Goal: Transaction & Acquisition: Purchase product/service

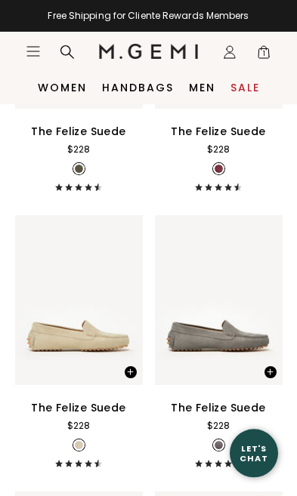
scroll to position [646, 0]
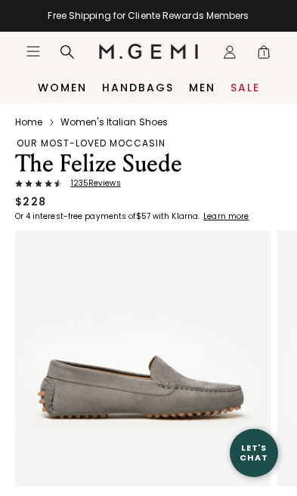
click at [71, 85] on link "Women" at bounding box center [62, 88] width 49 height 12
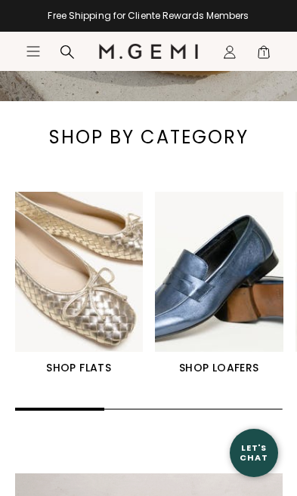
scroll to position [405, 0]
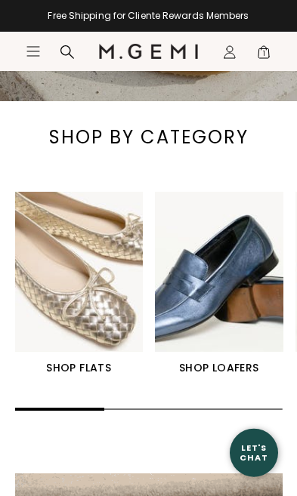
click at [230, 351] on div "SHOP FLATS SHOP LOAFERS SHOP HEELS SHOP DRIVERS" at bounding box center [154, 284] width 279 height 185
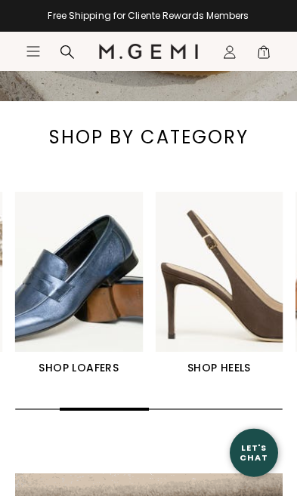
scroll to position [406, 0]
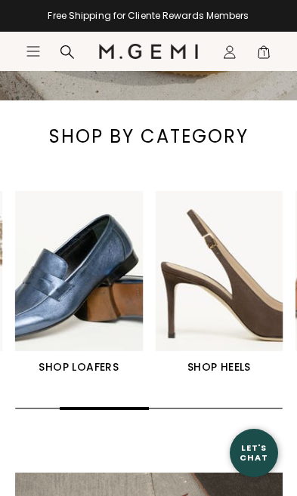
click at [230, 365] on h1 "SHOP HEELS" at bounding box center [219, 367] width 128 height 18
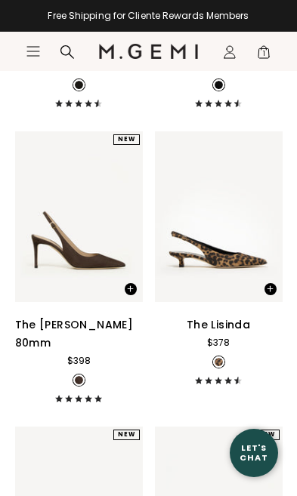
scroll to position [415, 0]
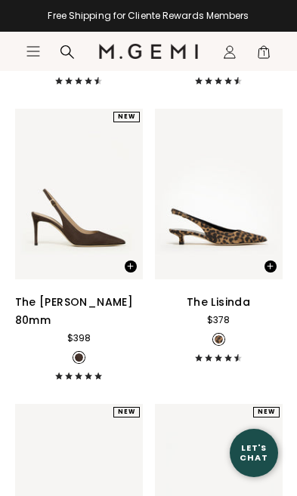
click at [99, 309] on div "The [PERSON_NAME] 80mm" at bounding box center [79, 311] width 128 height 36
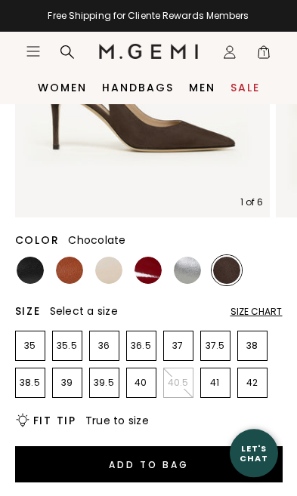
scroll to position [373, 0]
click at [193, 368] on li "40.5" at bounding box center [178, 383] width 30 height 30
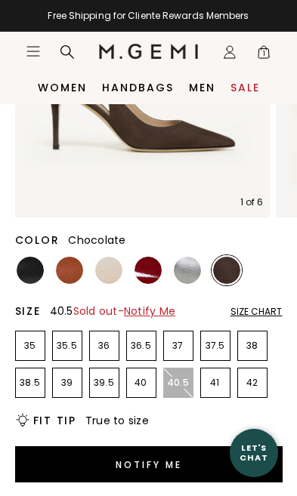
scroll to position [0, 0]
click at [170, 304] on span "Notify Me" at bounding box center [149, 311] width 51 height 15
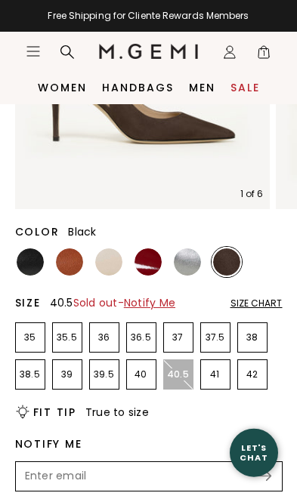
scroll to position [382, 0]
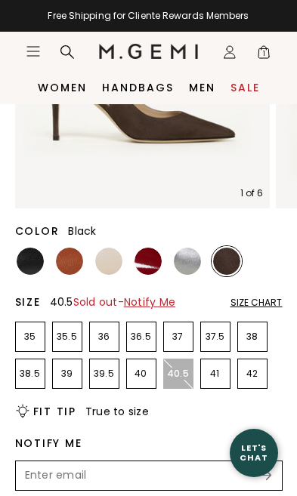
click at [29, 248] on img at bounding box center [30, 261] width 27 height 27
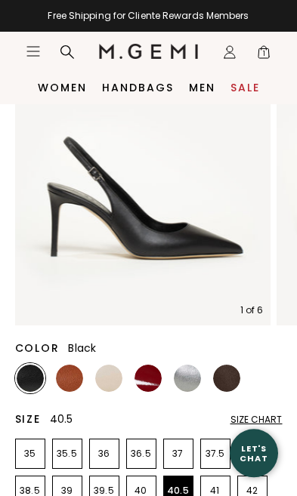
scroll to position [265, 0]
click at [77, 365] on img at bounding box center [69, 378] width 27 height 27
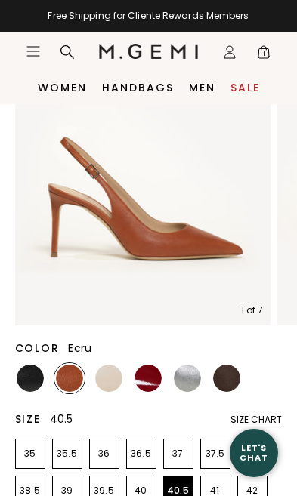
click at [122, 365] on img at bounding box center [108, 378] width 27 height 27
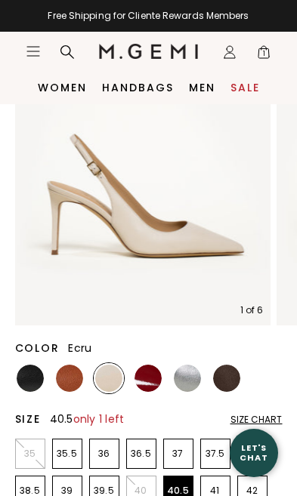
click at [119, 365] on img at bounding box center [108, 378] width 27 height 27
click at [174, 363] on div at bounding box center [187, 378] width 30 height 30
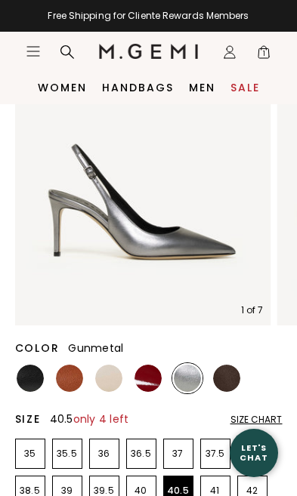
click at [196, 365] on img at bounding box center [187, 378] width 27 height 27
click at [237, 365] on img at bounding box center [226, 378] width 27 height 27
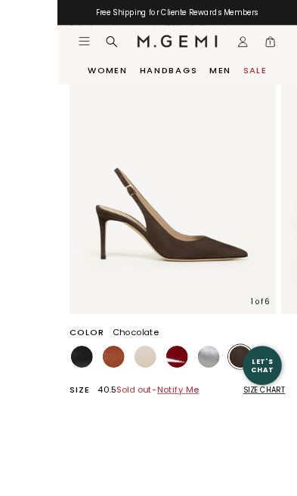
scroll to position [284, 0]
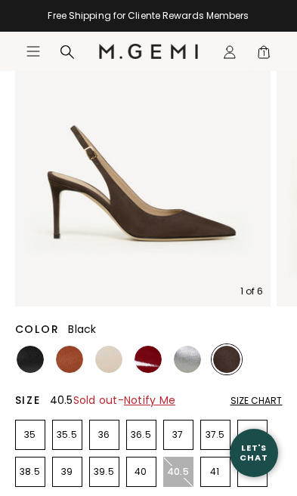
click at [39, 346] on img at bounding box center [30, 359] width 27 height 27
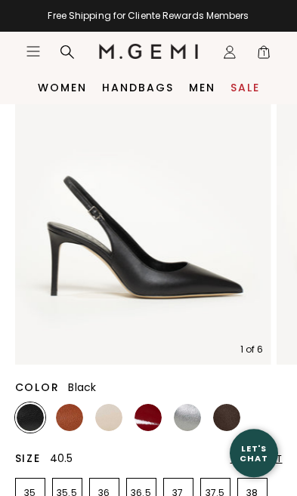
scroll to position [226, 0]
